Goal: Information Seeking & Learning: Learn about a topic

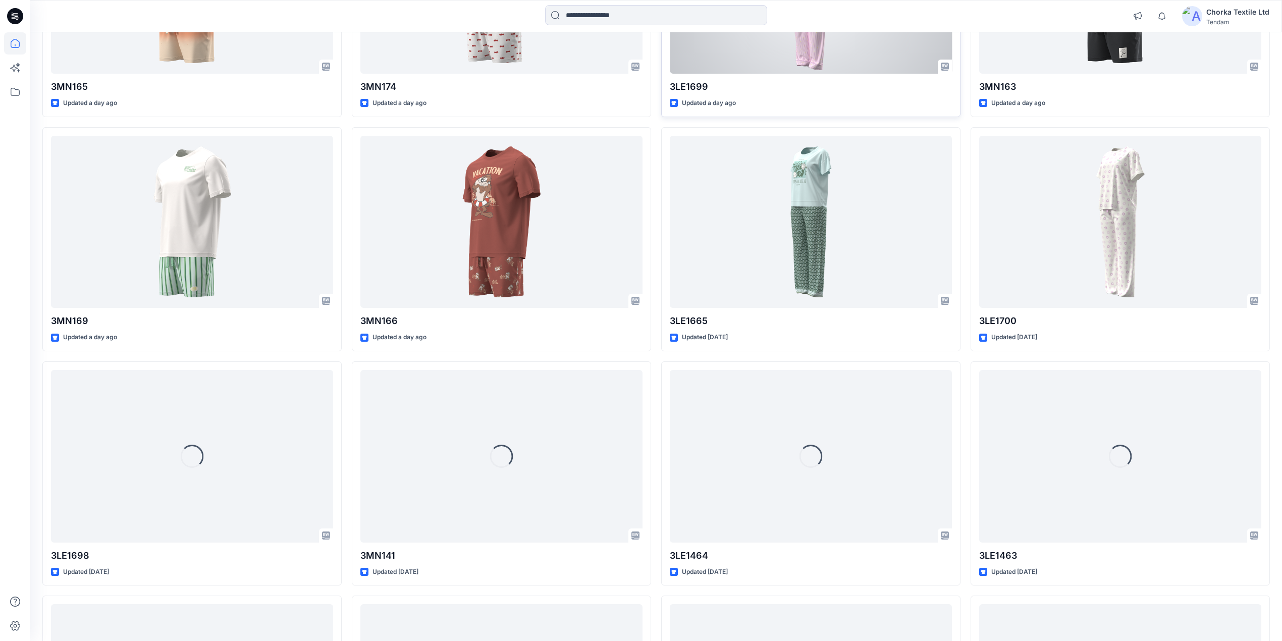
scroll to position [512, 0]
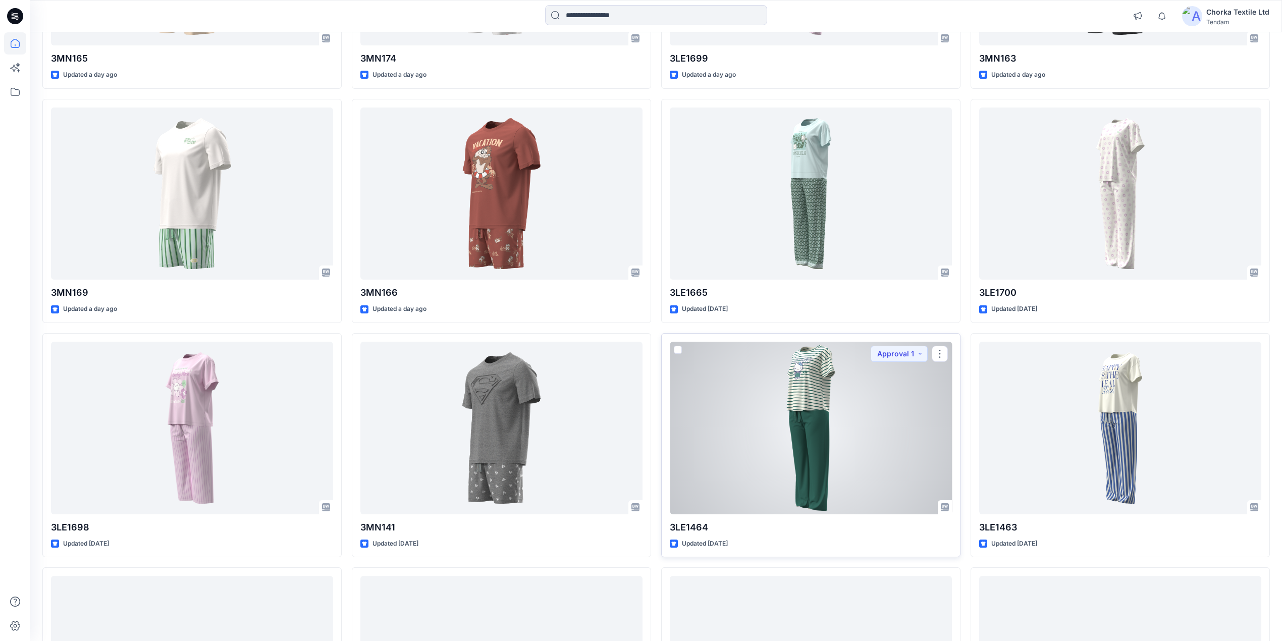
click at [829, 423] on div at bounding box center [811, 428] width 282 height 173
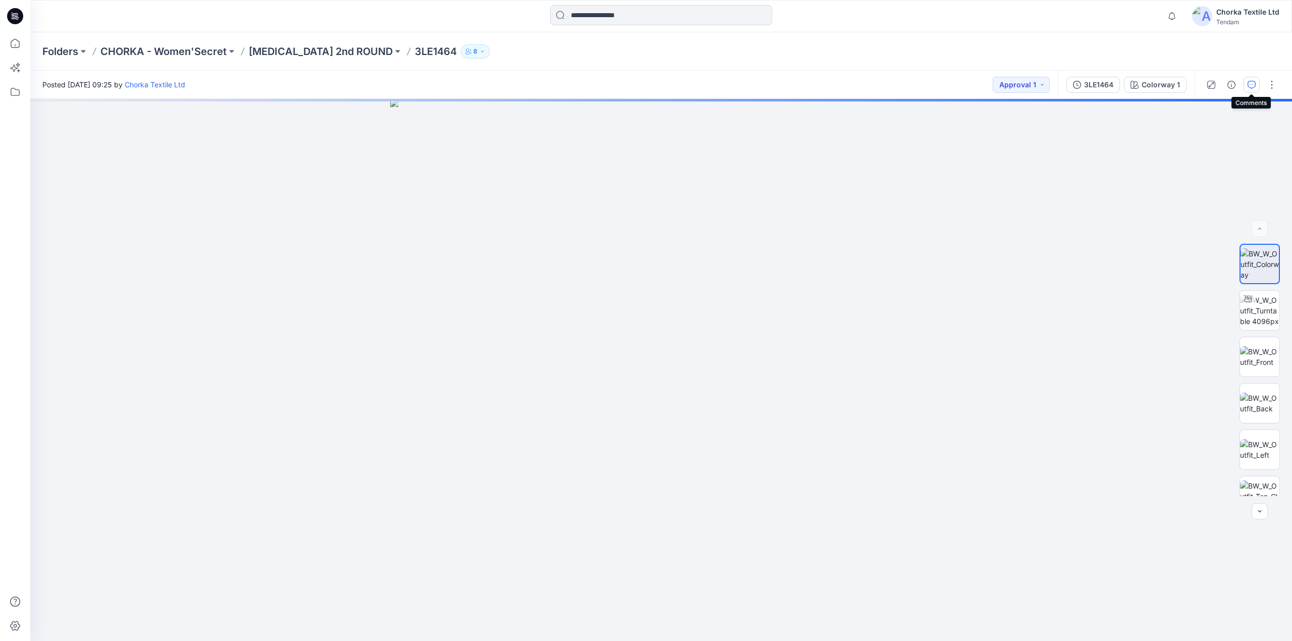
click at [1252, 85] on icon "button" at bounding box center [1252, 85] width 8 height 8
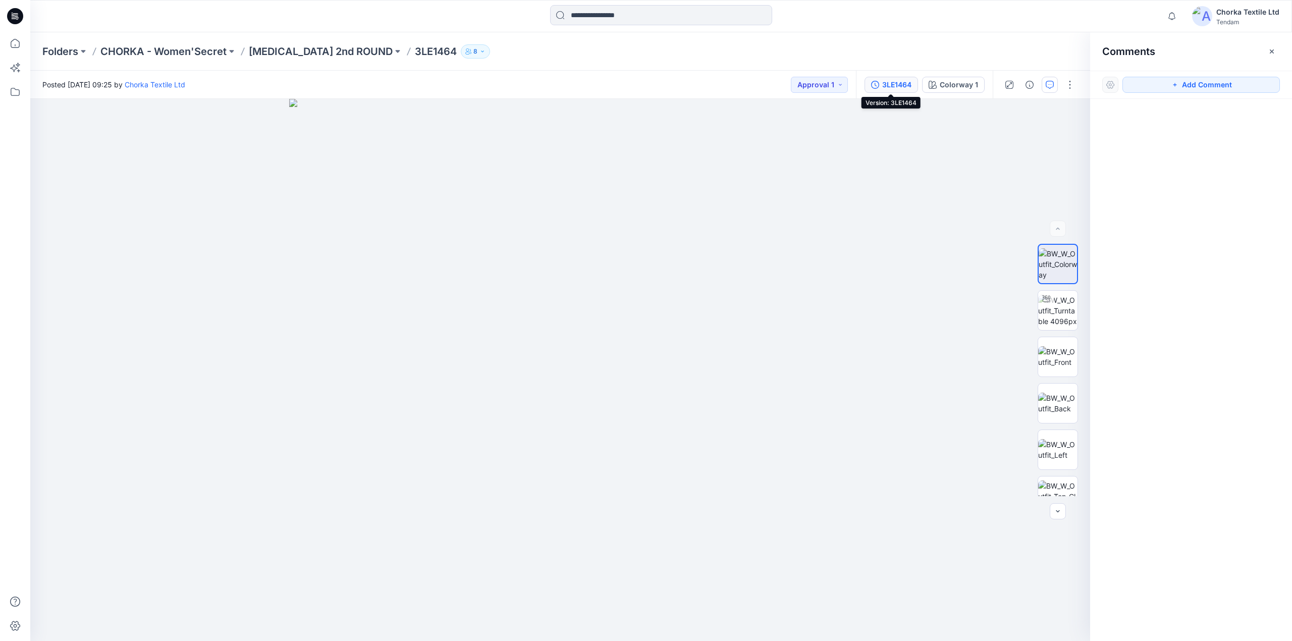
click at [890, 81] on div "3LE1464" at bounding box center [896, 84] width 29 height 11
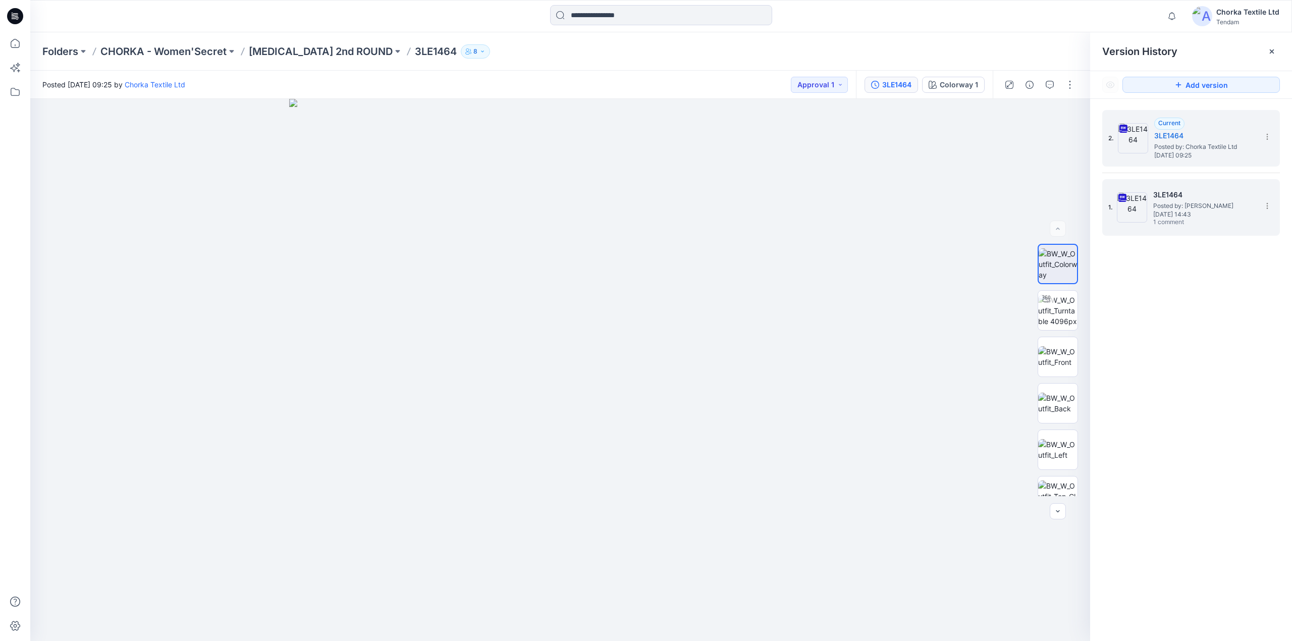
click at [1173, 202] on span "Posted by: [PERSON_NAME]" at bounding box center [1204, 206] width 101 height 10
click at [1051, 82] on icon "button" at bounding box center [1050, 85] width 8 height 8
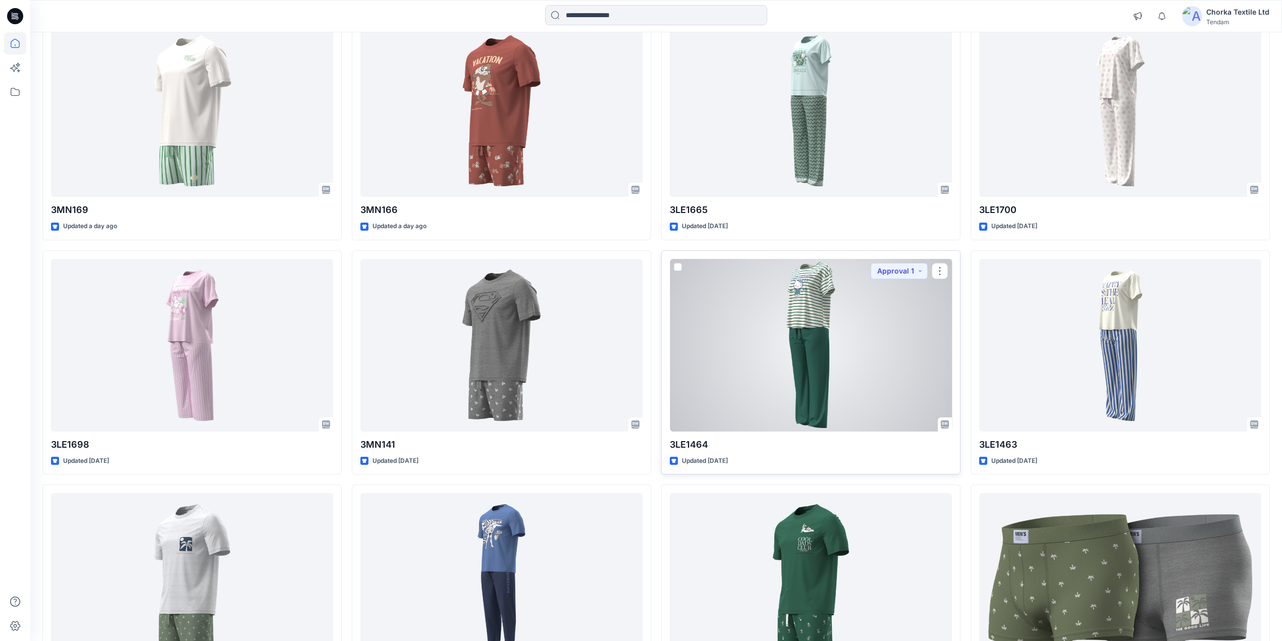
scroll to position [673, 0]
